Goal: Task Accomplishment & Management: Use online tool/utility

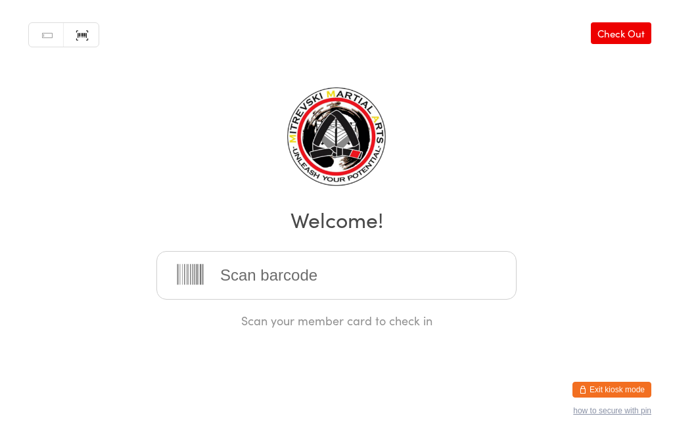
click at [624, 382] on button "Exit kiosk mode" at bounding box center [612, 390] width 79 height 16
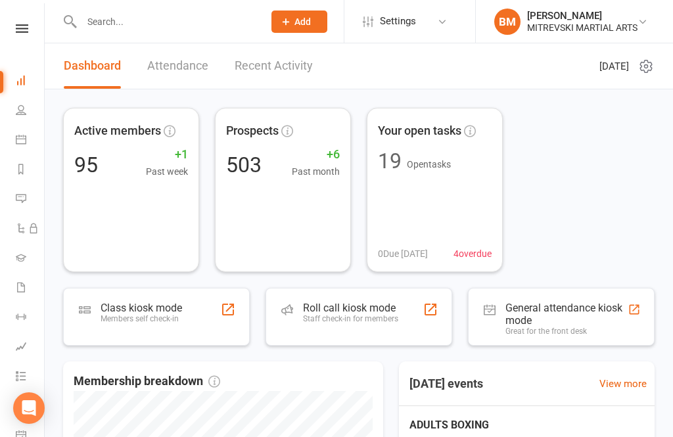
click at [582, 305] on div "General attendance kiosk mode" at bounding box center [567, 314] width 122 height 25
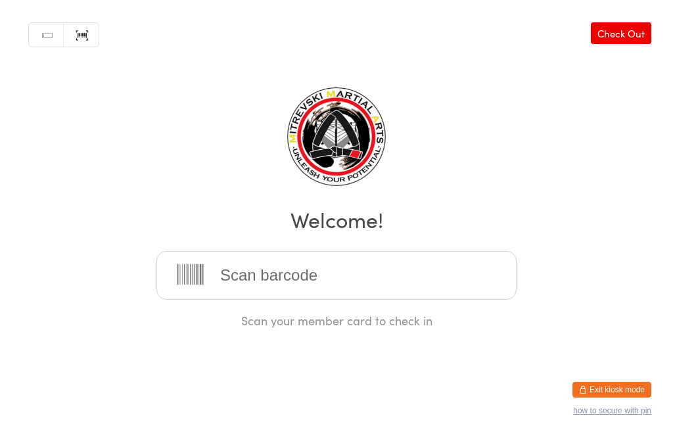
click at [83, 32] on link "Scanner input" at bounding box center [81, 35] width 35 height 25
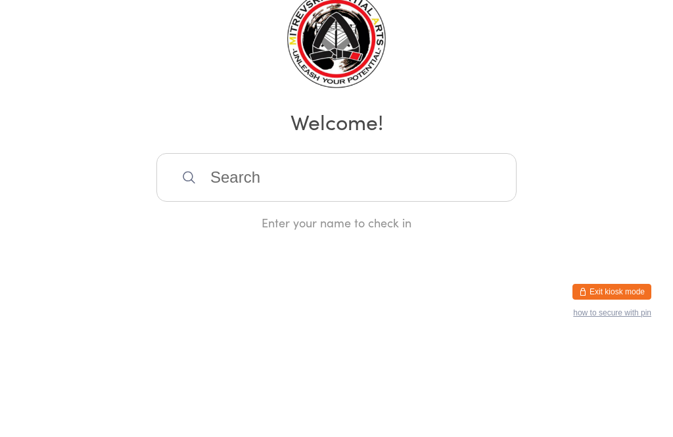
click at [84, 32] on link "Scanner input" at bounding box center [81, 35] width 35 height 25
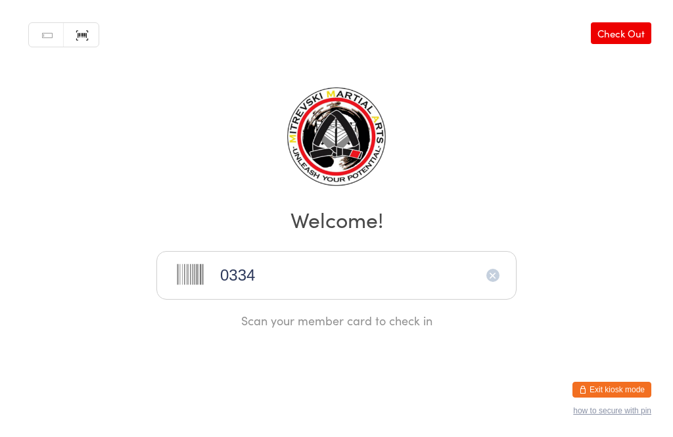
type input "0334"
type input "0221"
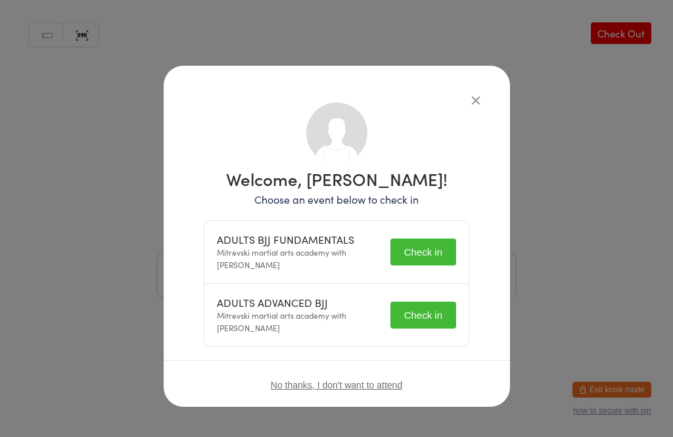
click at [431, 254] on button "Check in" at bounding box center [424, 252] width 66 height 27
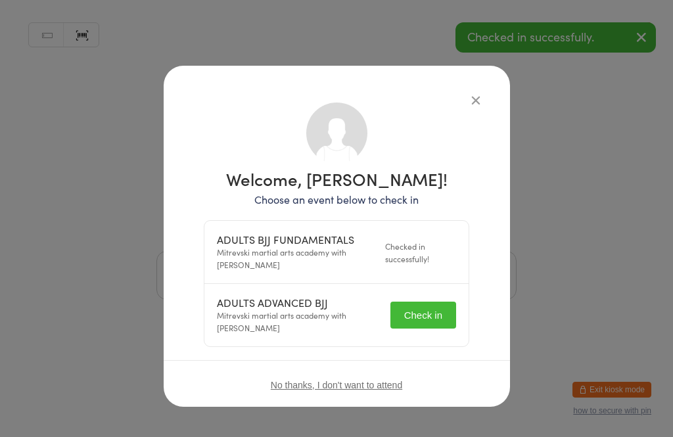
click at [441, 320] on button "Check in" at bounding box center [424, 315] width 66 height 27
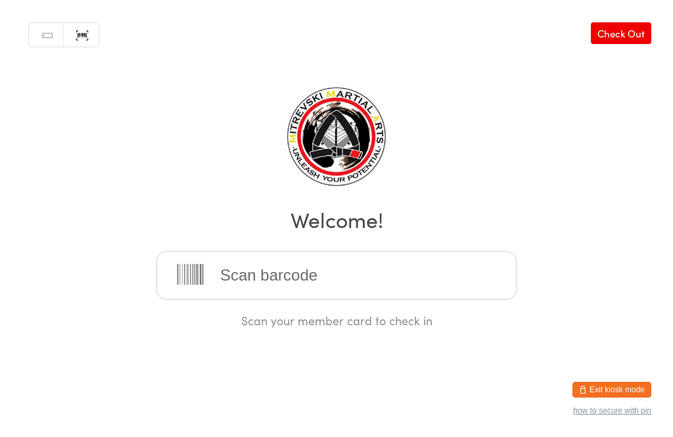
click at [435, 287] on input "search" at bounding box center [336, 275] width 360 height 49
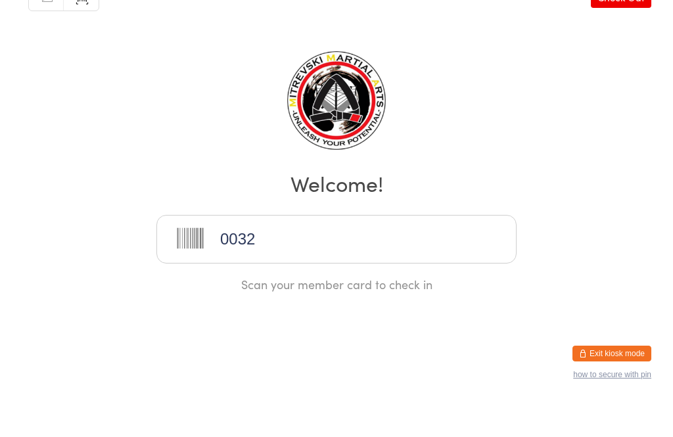
type input "0032"
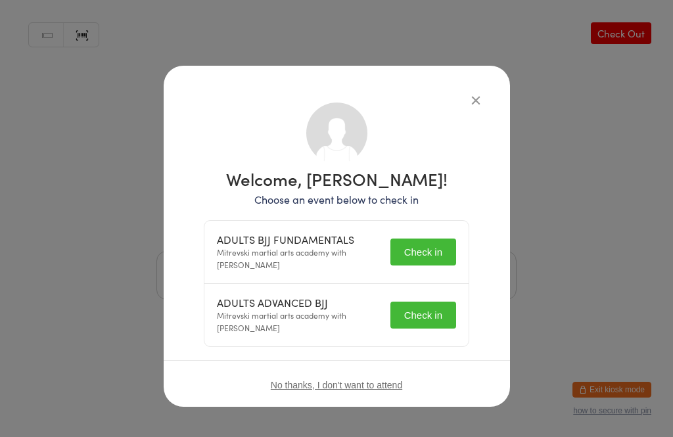
click at [428, 250] on button "Check in" at bounding box center [424, 252] width 66 height 27
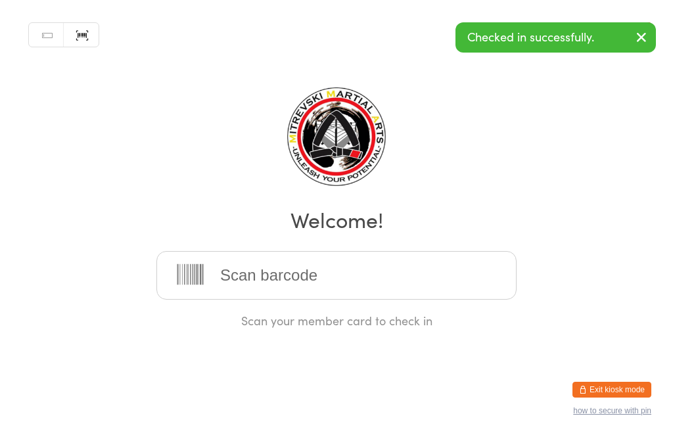
click at [422, 274] on input "search" at bounding box center [336, 275] width 360 height 49
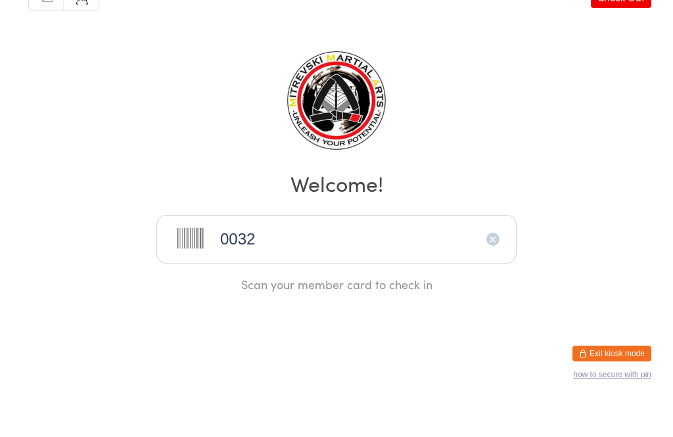
type input "0032"
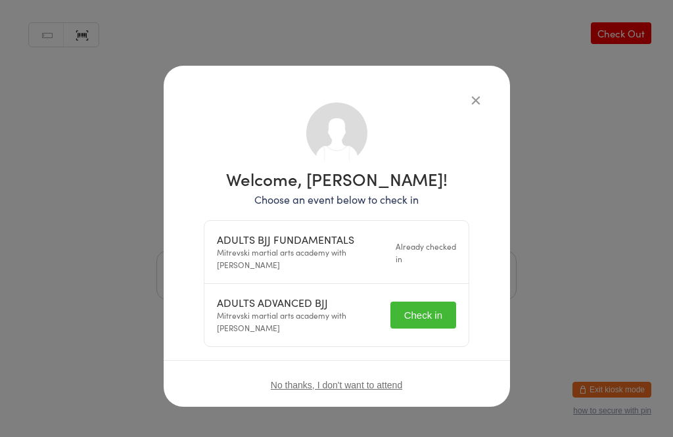
click at [431, 314] on button "Check in" at bounding box center [424, 315] width 66 height 27
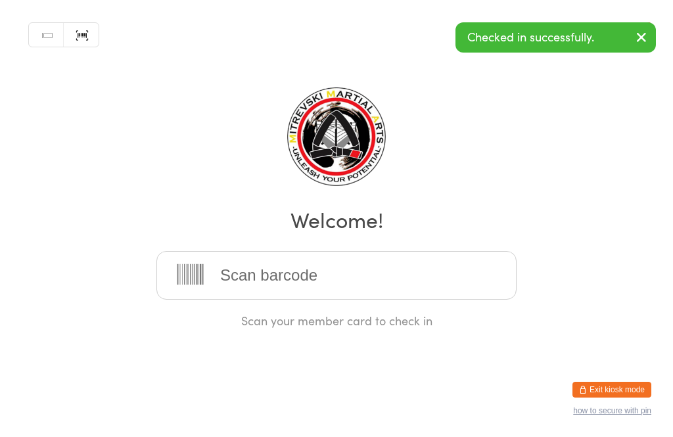
click at [370, 289] on input "search" at bounding box center [336, 275] width 360 height 49
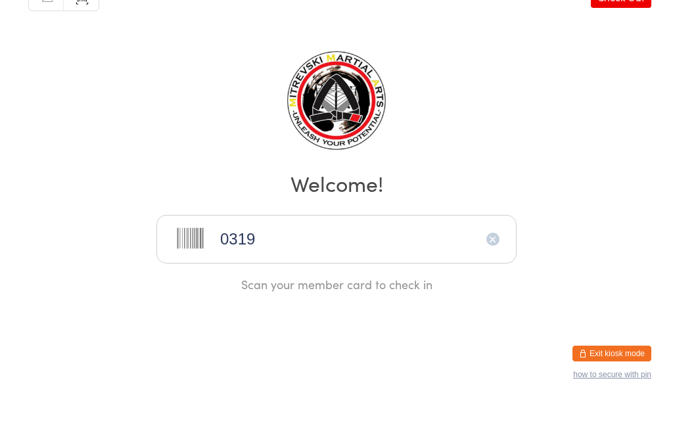
type input "0319"
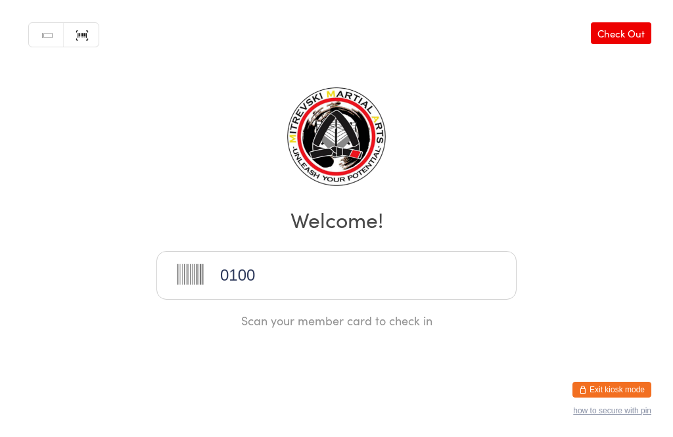
type input "0100"
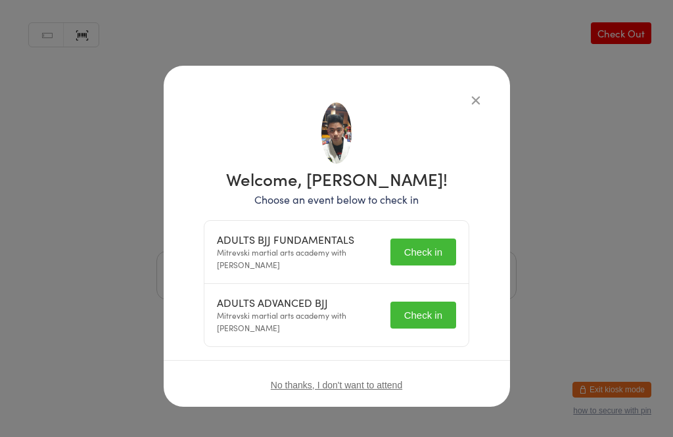
click at [425, 258] on button "Check in" at bounding box center [424, 252] width 66 height 27
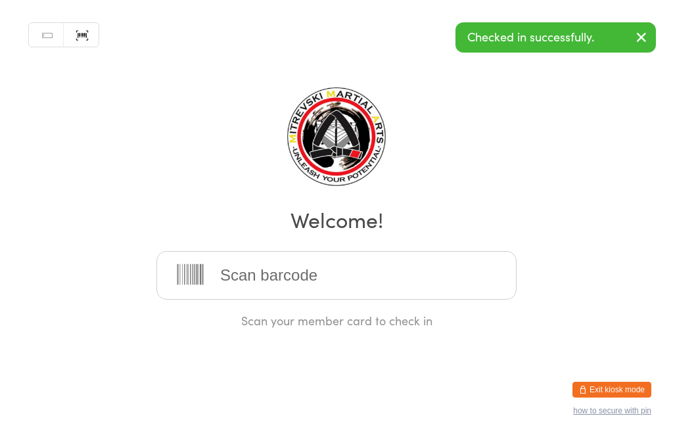
click at [399, 285] on input "search" at bounding box center [336, 275] width 360 height 49
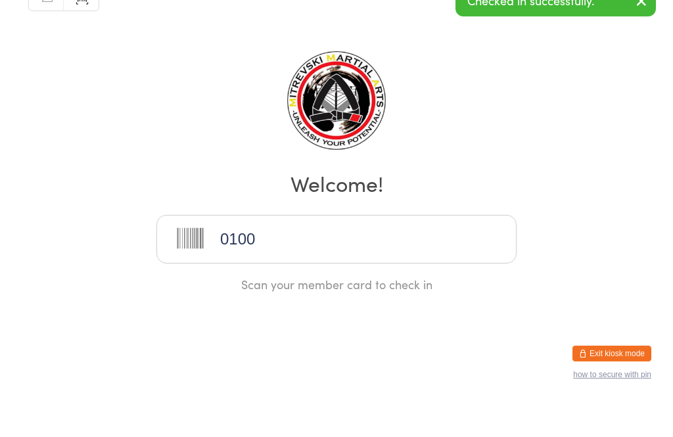
type input "0100"
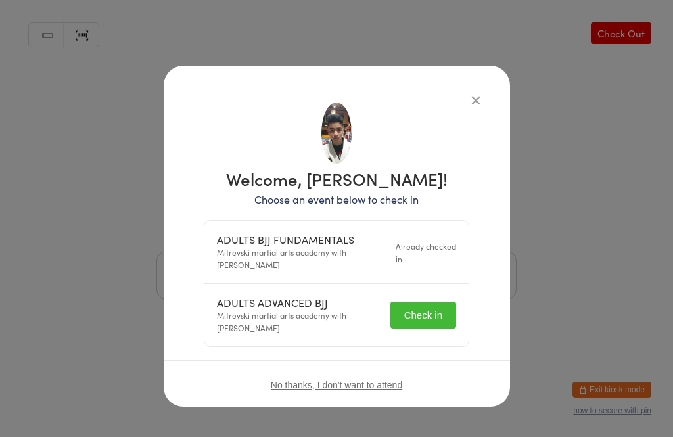
click at [433, 312] on button "Check in" at bounding box center [424, 315] width 66 height 27
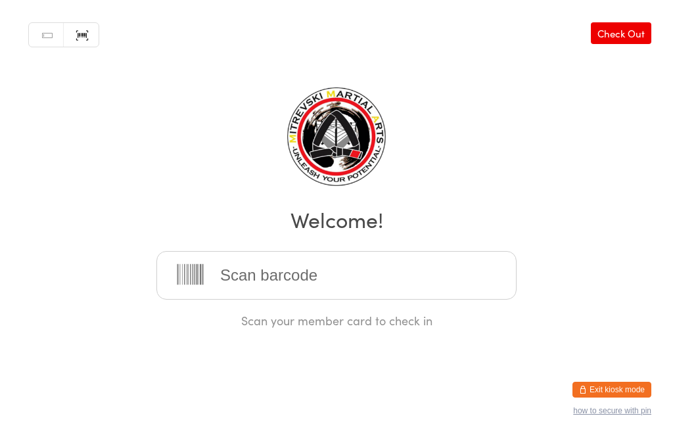
click at [379, 284] on input "search" at bounding box center [336, 275] width 360 height 49
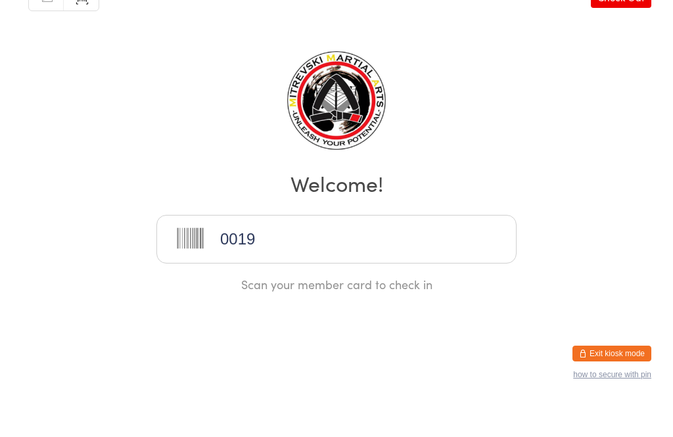
type input "0019"
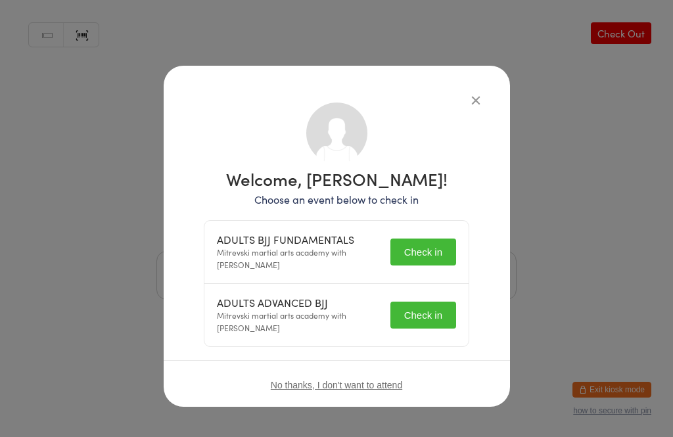
click at [436, 321] on button "Check in" at bounding box center [424, 315] width 66 height 27
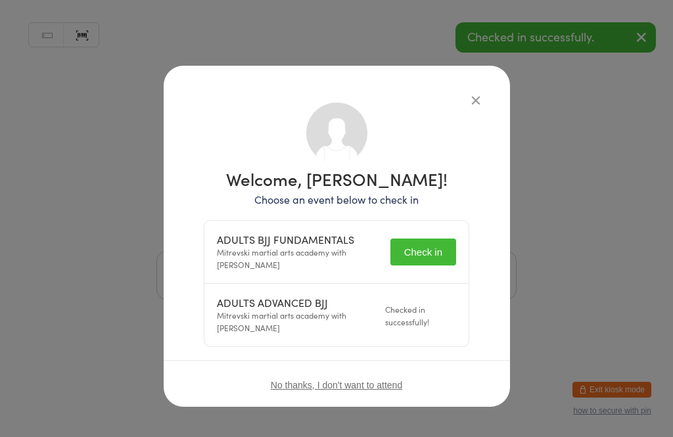
click at [435, 246] on div "Manual search Scanner input Check Out Welcome! Scan your member card to check in" at bounding box center [336, 164] width 673 height 329
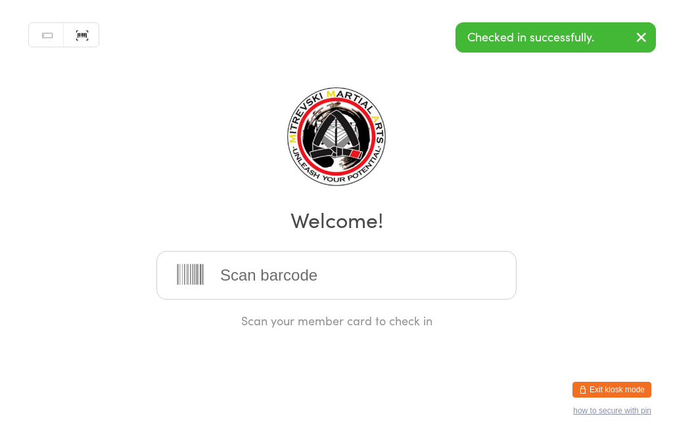
click at [362, 292] on input "search" at bounding box center [336, 275] width 360 height 49
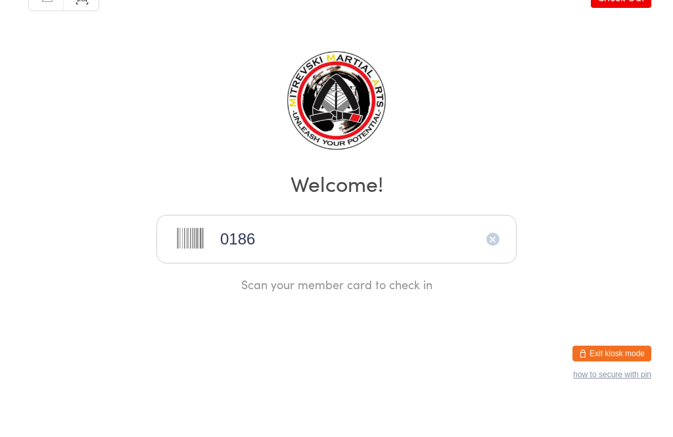
type input "0186"
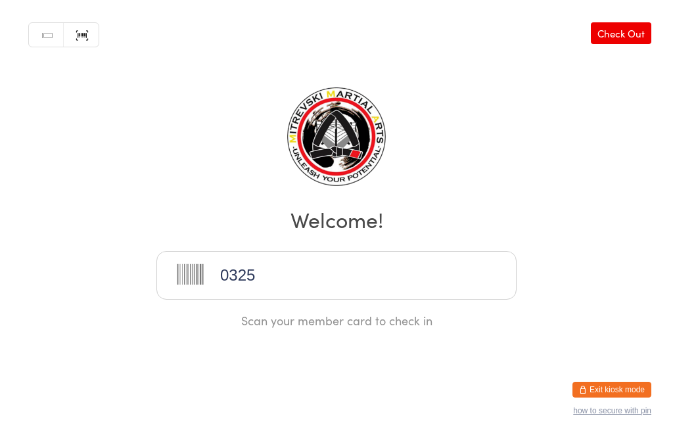
type input "0325"
type input "0232"
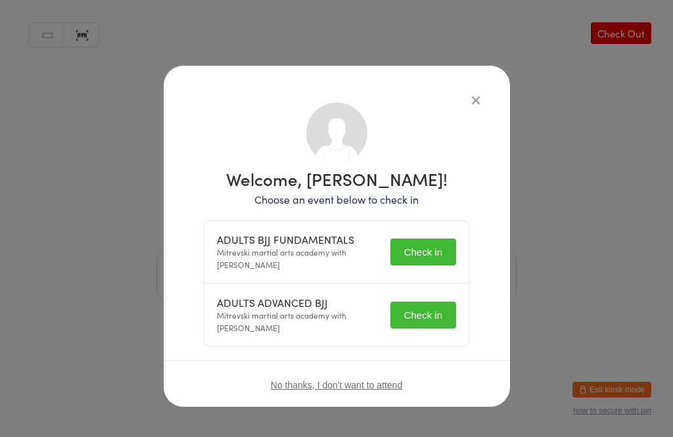
click at [433, 245] on button "Check in" at bounding box center [424, 252] width 66 height 27
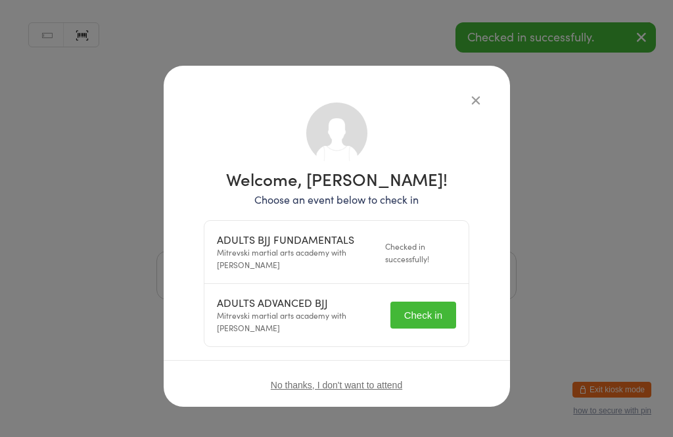
click at [432, 323] on button "Check in" at bounding box center [424, 315] width 66 height 27
